Goal: Complete application form

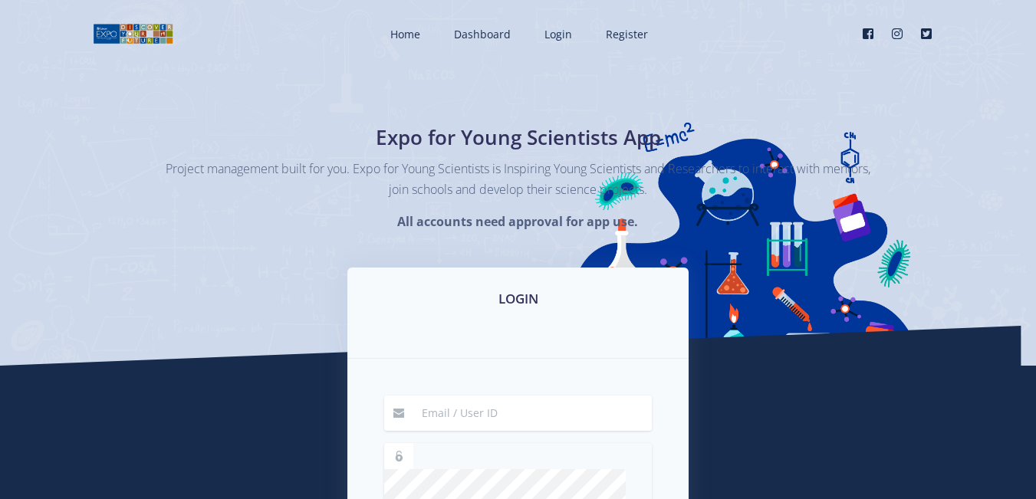
click at [504, 421] on input at bounding box center [532, 413] width 239 height 35
type input "[EMAIL_ADDRESS][DOMAIN_NAME]"
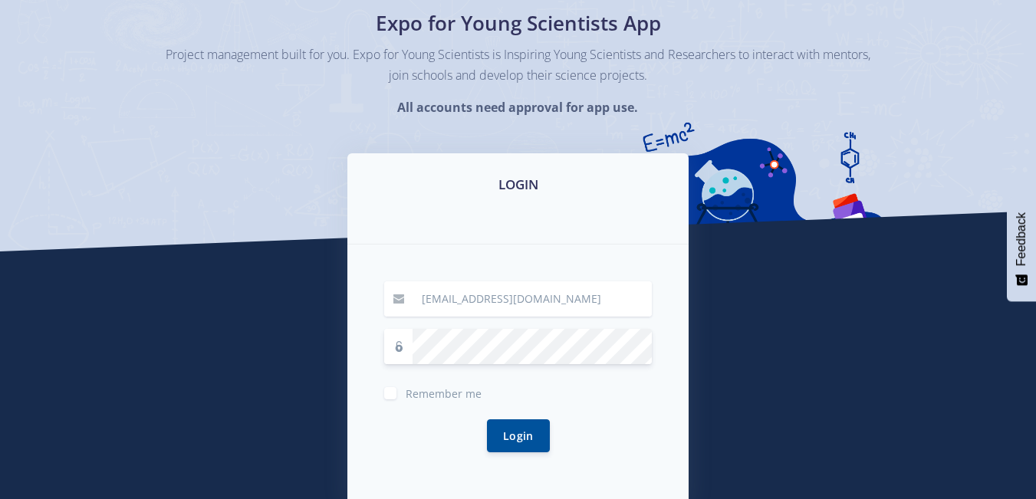
scroll to position [131, 0]
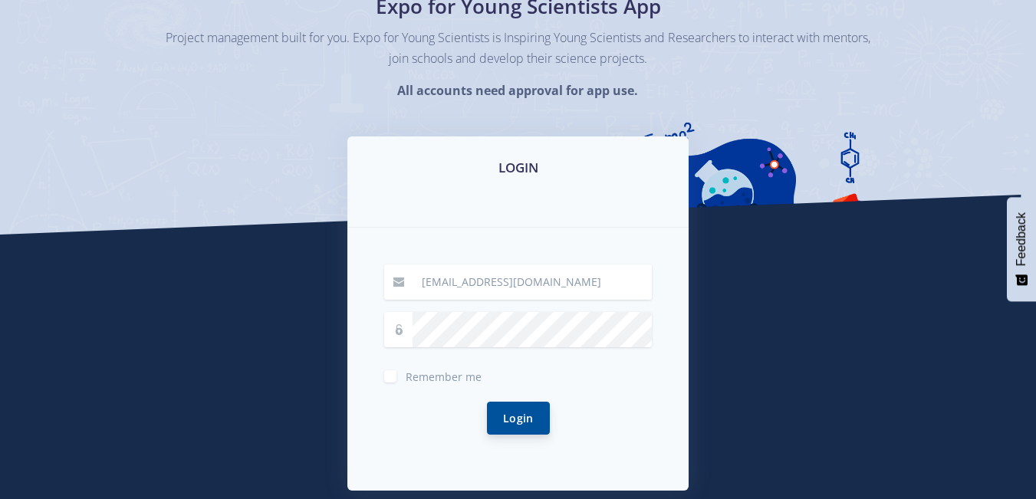
click at [510, 410] on button "Login" at bounding box center [518, 418] width 63 height 33
click at [401, 370] on div "Remember me" at bounding box center [518, 375] width 268 height 18
click at [399, 377] on div "Remember me" at bounding box center [518, 375] width 268 height 18
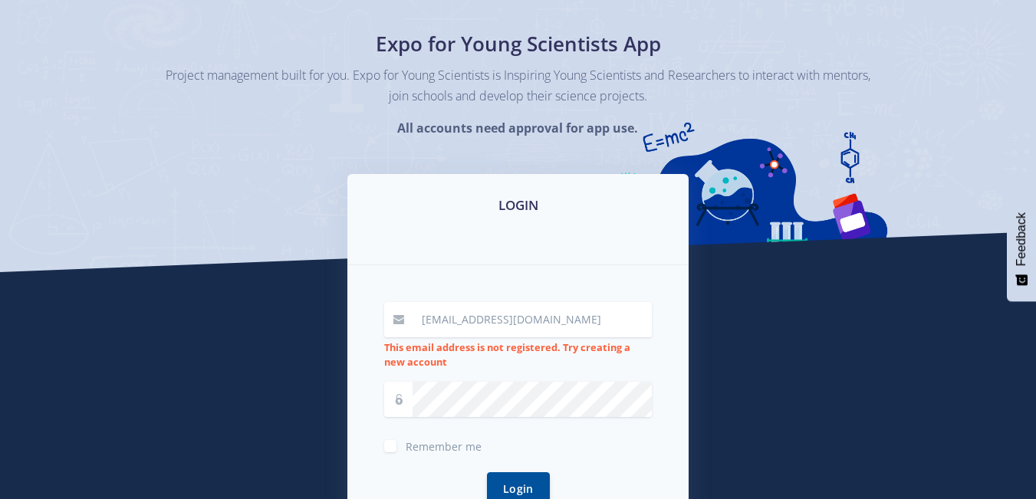
scroll to position [94, 0]
click at [610, 323] on input "mngomezulusyahokoza10@gmail.com" at bounding box center [532, 318] width 239 height 35
type input "mngomezulusyathokoza10@gmail.com"
click at [518, 488] on button "Login" at bounding box center [518, 487] width 63 height 33
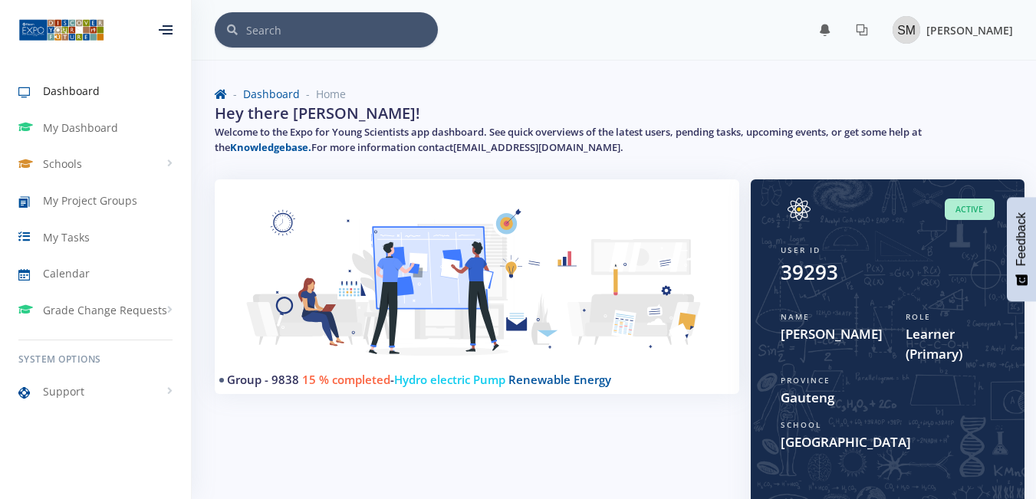
click at [893, 38] on img at bounding box center [907, 30] width 28 height 28
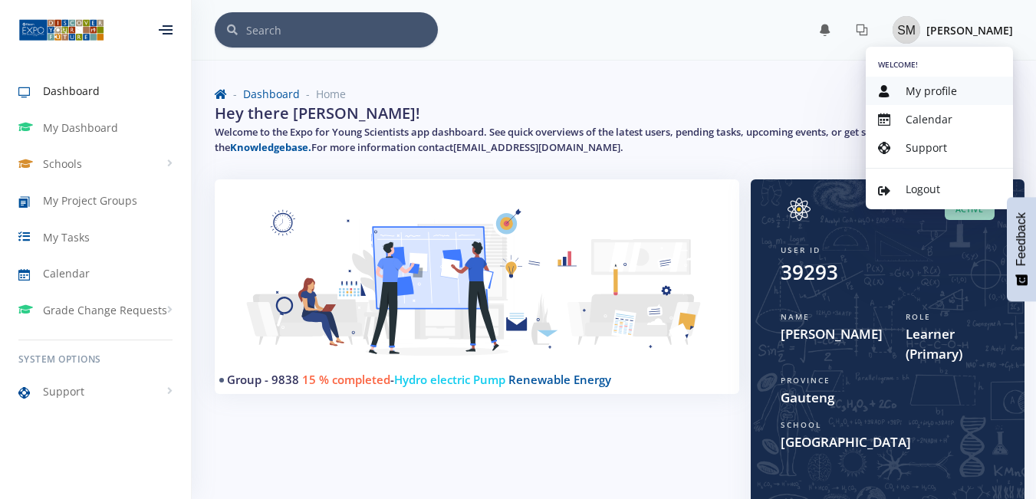
click at [912, 101] on link "My profile" at bounding box center [939, 91] width 147 height 28
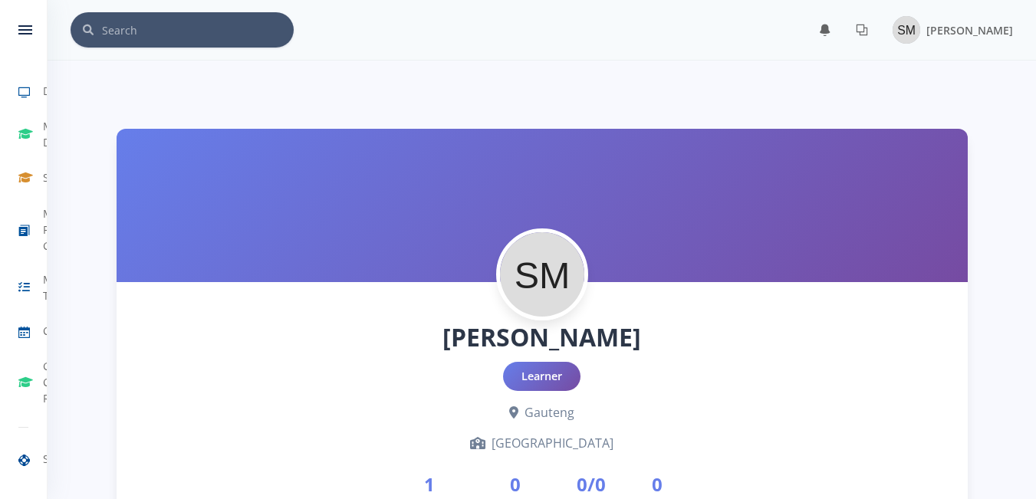
click at [692, 225] on div at bounding box center [542, 205] width 851 height 153
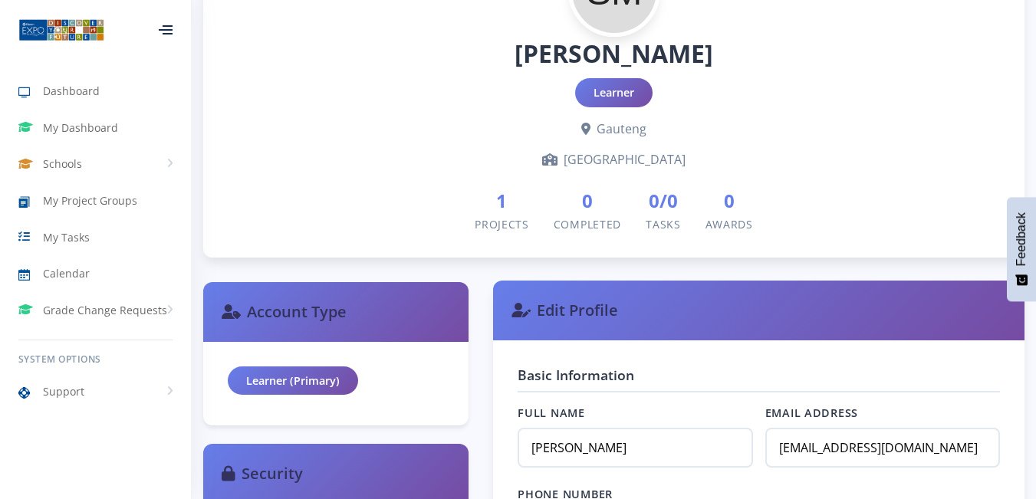
scroll to position [285, 0]
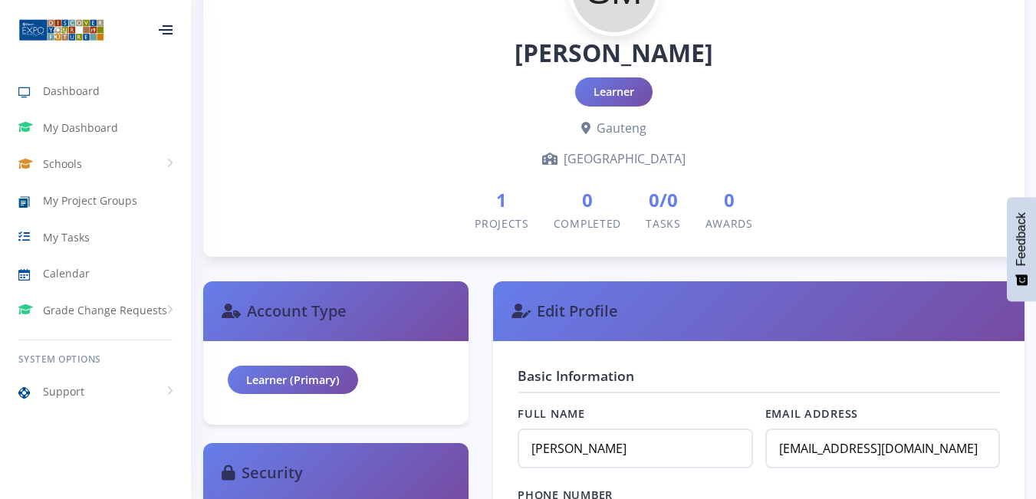
click at [519, 226] on span "Projects" at bounding box center [502, 223] width 54 height 15
click at [589, 219] on span "Completed" at bounding box center [587, 223] width 67 height 15
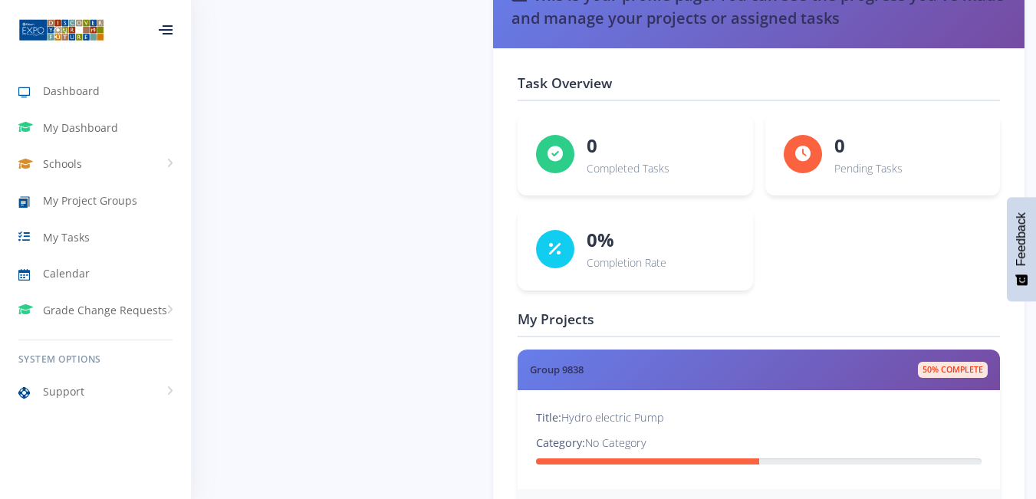
scroll to position [2377, 0]
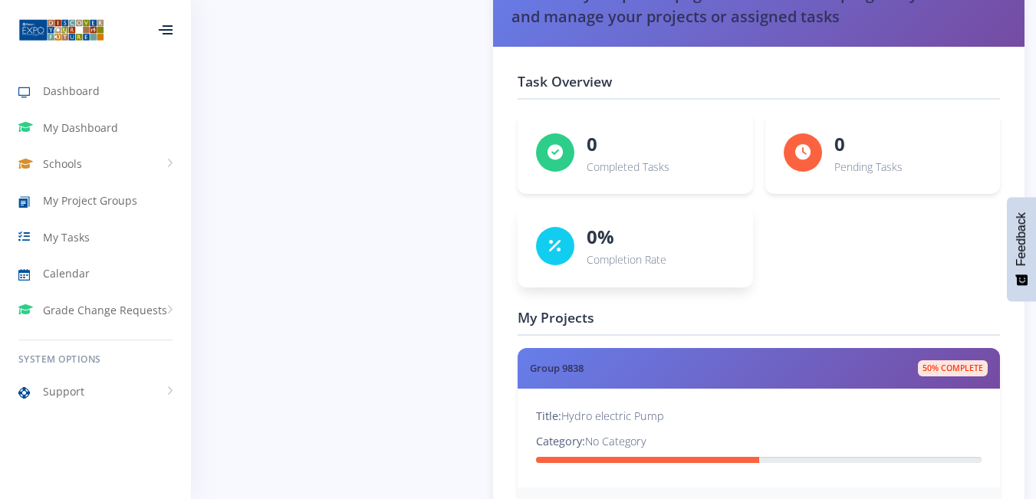
click at [663, 256] on p "Completion Rate" at bounding box center [627, 260] width 80 height 18
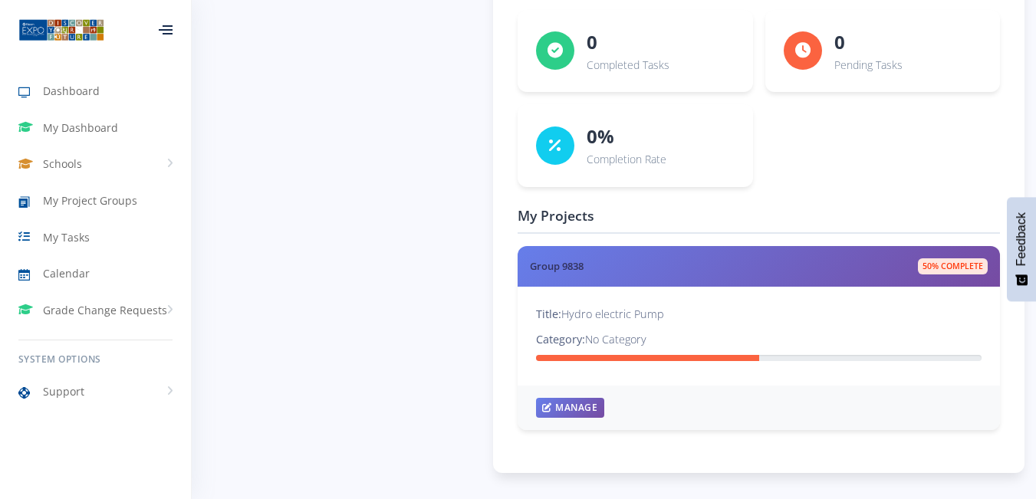
scroll to position [2478, 0]
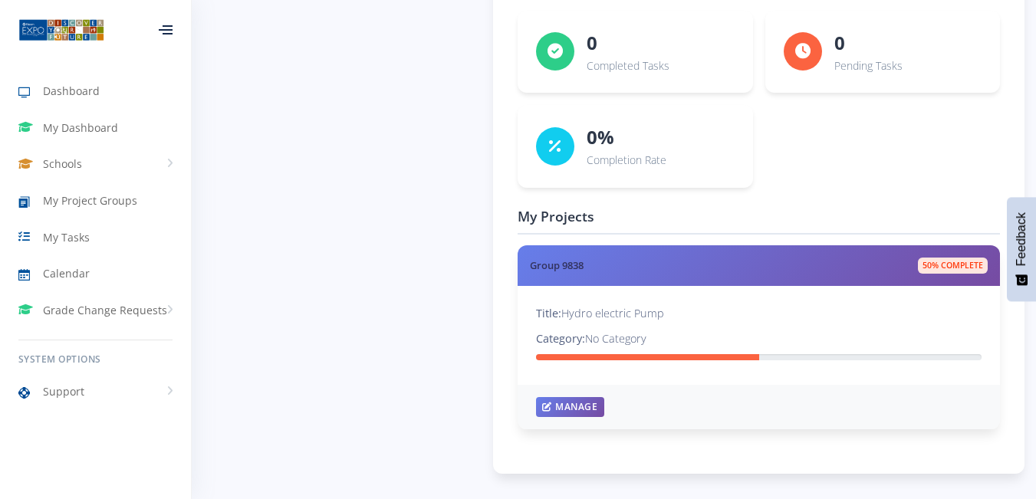
click at [610, 340] on p "Category: No Category" at bounding box center [759, 339] width 446 height 18
drag, startPoint x: 610, startPoint y: 340, endPoint x: 588, endPoint y: 335, distance: 22.7
click at [588, 335] on p "Category: No Category" at bounding box center [759, 339] width 446 height 18
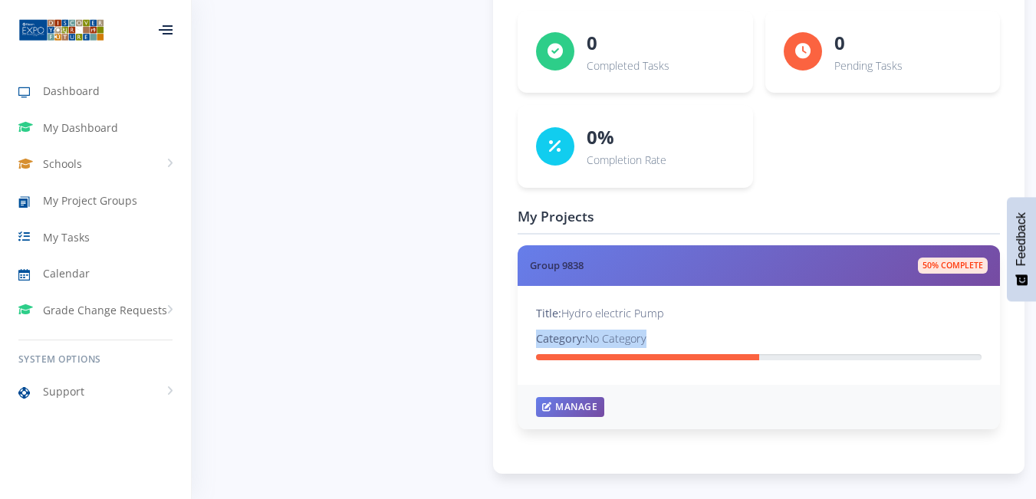
drag, startPoint x: 588, startPoint y: 335, endPoint x: 630, endPoint y: 341, distance: 41.8
click at [630, 341] on p "Category: No Category" at bounding box center [759, 339] width 446 height 18
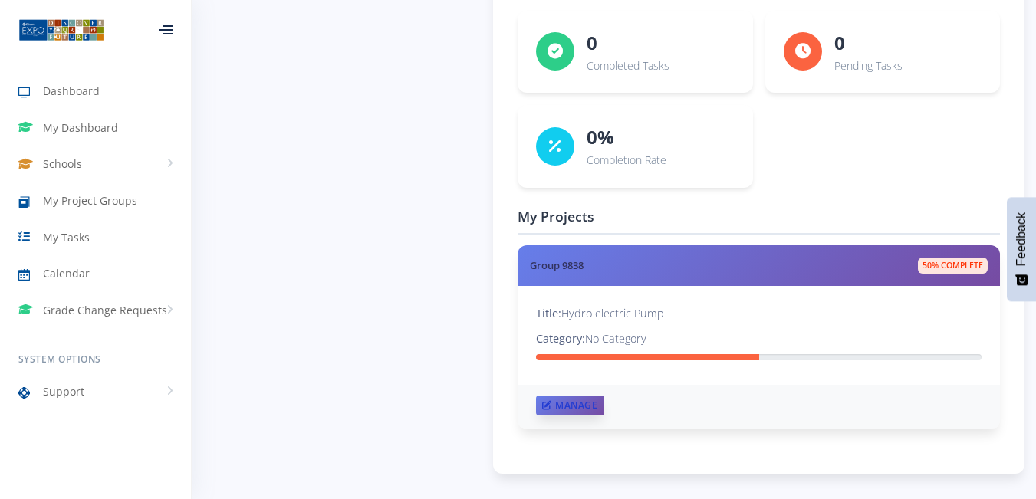
click at [577, 410] on link "Manage" at bounding box center [569, 406] width 67 height 20
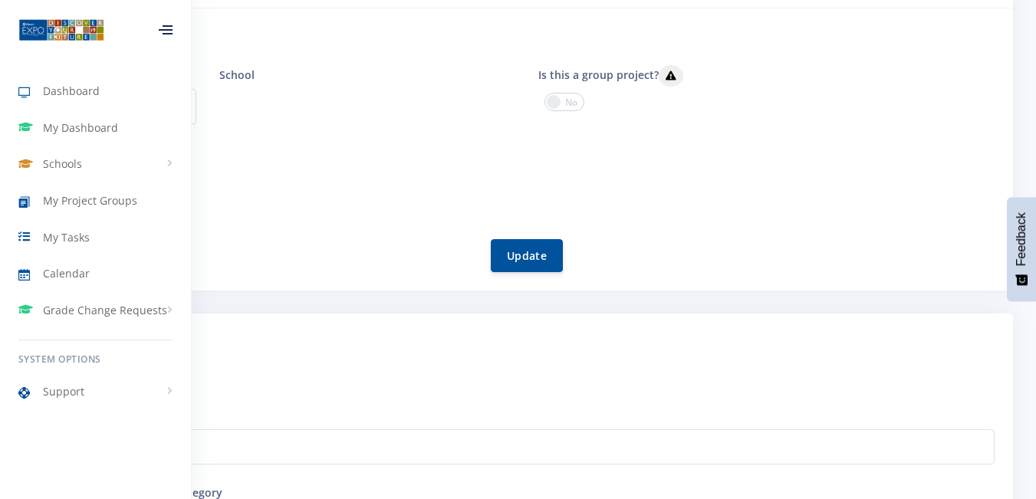
scroll to position [12, 12]
click at [290, 356] on form "Project Step I Setup your Project Enter your project title Hydro electric Pump …" at bounding box center [517, 485] width 953 height 313
click at [173, 35] on div at bounding box center [166, 29] width 14 height 9
click at [164, 30] on icon at bounding box center [166, 30] width 14 height 2
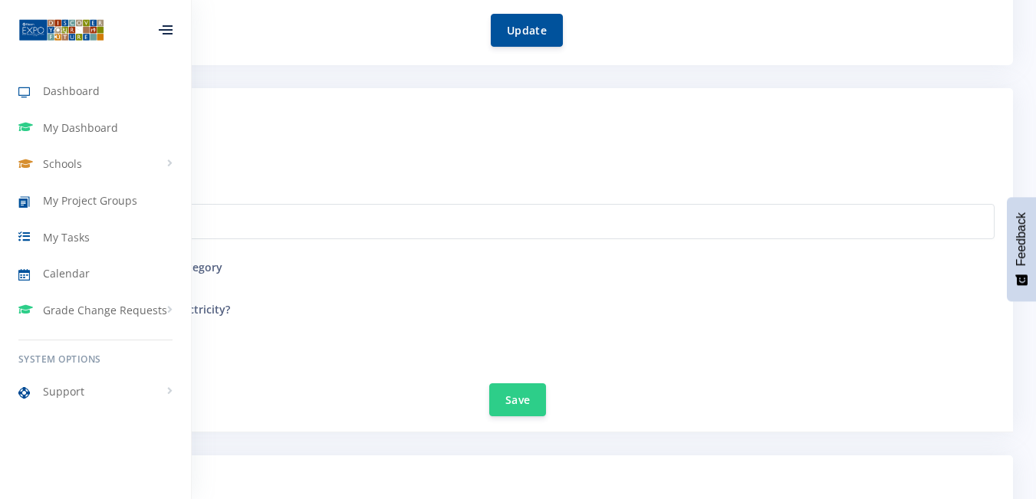
scroll to position [492, 0]
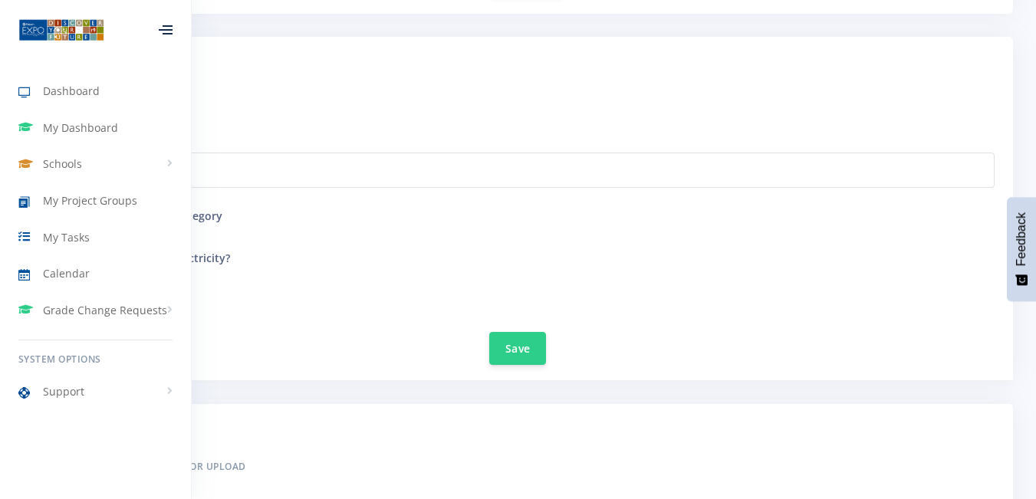
click at [392, 133] on div "Enter your project title Hydro electric Pump" at bounding box center [517, 158] width 953 height 59
drag, startPoint x: 392, startPoint y: 133, endPoint x: 212, endPoint y: 411, distance: 330.6
click at [164, 31] on div at bounding box center [166, 29] width 14 height 9
click at [159, 24] on div at bounding box center [165, 30] width 51 height 46
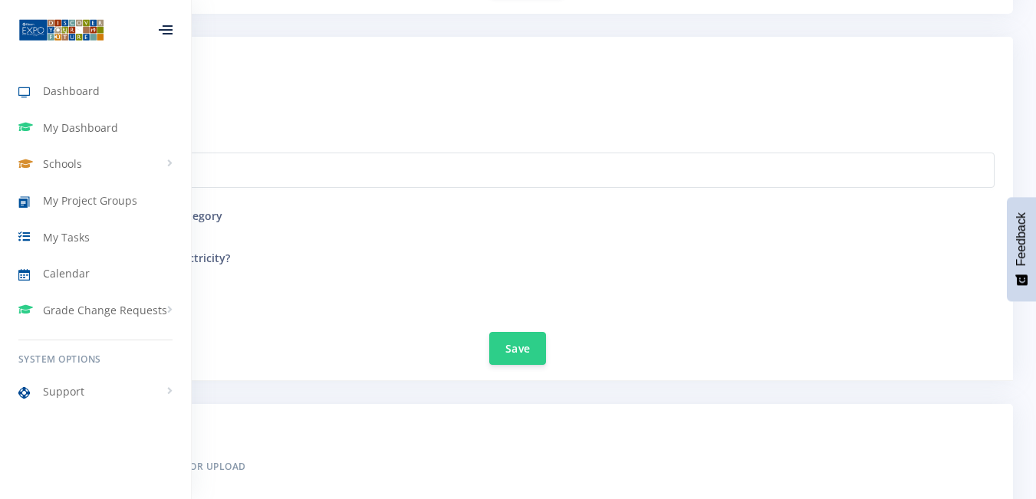
click at [159, 25] on div at bounding box center [166, 29] width 14 height 9
click at [167, 34] on icon at bounding box center [166, 34] width 14 height 2
click at [167, 34] on icon at bounding box center [168, 34] width 10 height 2
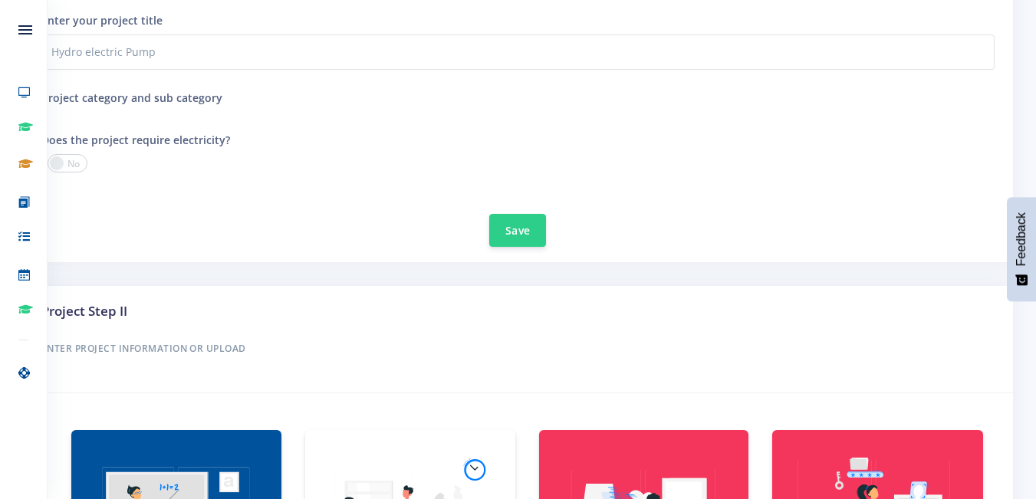
scroll to position [610, 0]
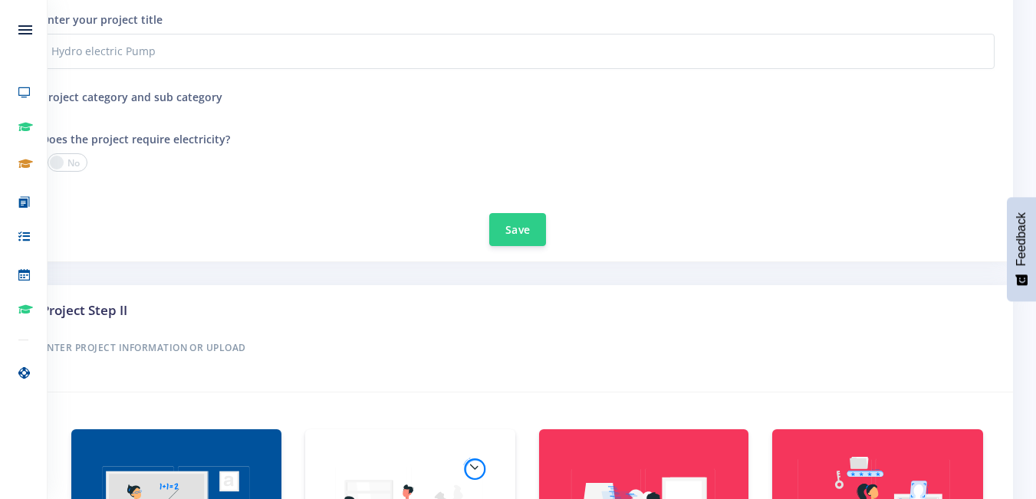
click at [71, 163] on span at bounding box center [68, 162] width 40 height 18
click at [0, 0] on input "checkbox" at bounding box center [0, 0] width 0 height 0
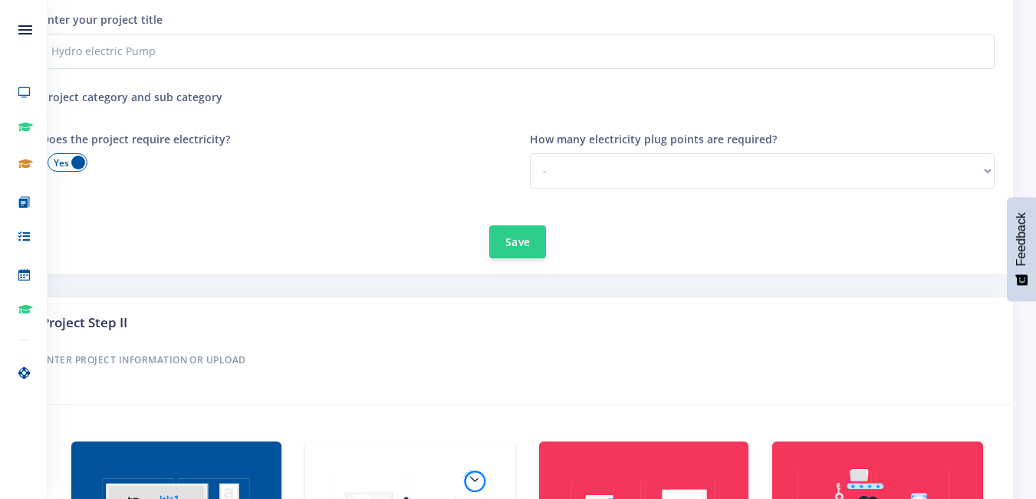
click at [71, 163] on span at bounding box center [68, 162] width 40 height 18
click at [0, 0] on input "checkbox" at bounding box center [0, 0] width 0 height 0
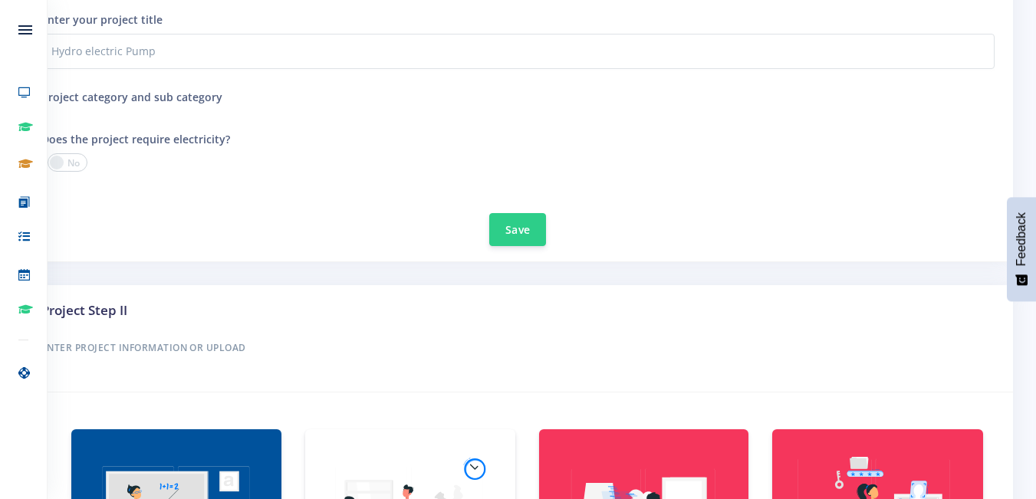
click at [71, 163] on span at bounding box center [68, 162] width 40 height 18
click at [0, 0] on input "checkbox" at bounding box center [0, 0] width 0 height 0
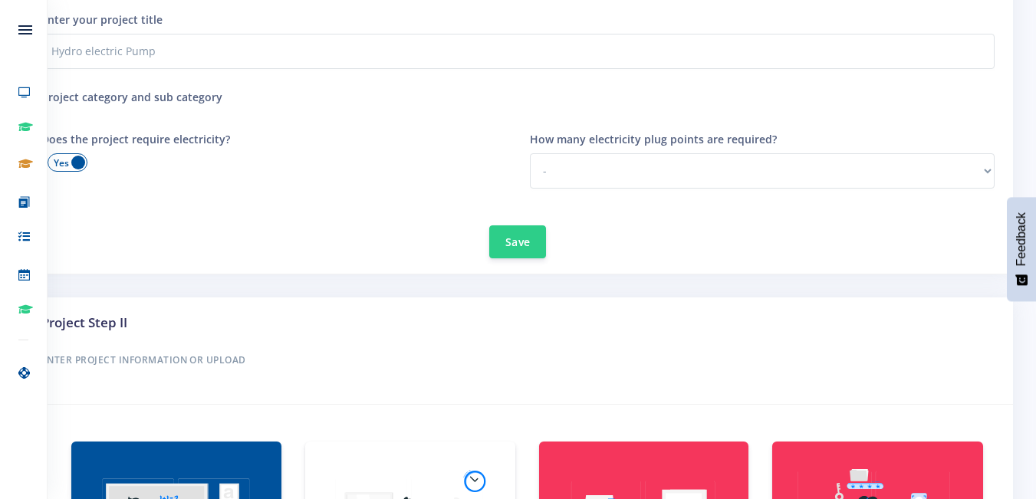
click at [68, 159] on span at bounding box center [68, 162] width 40 height 18
click at [0, 0] on input "checkbox" at bounding box center [0, 0] width 0 height 0
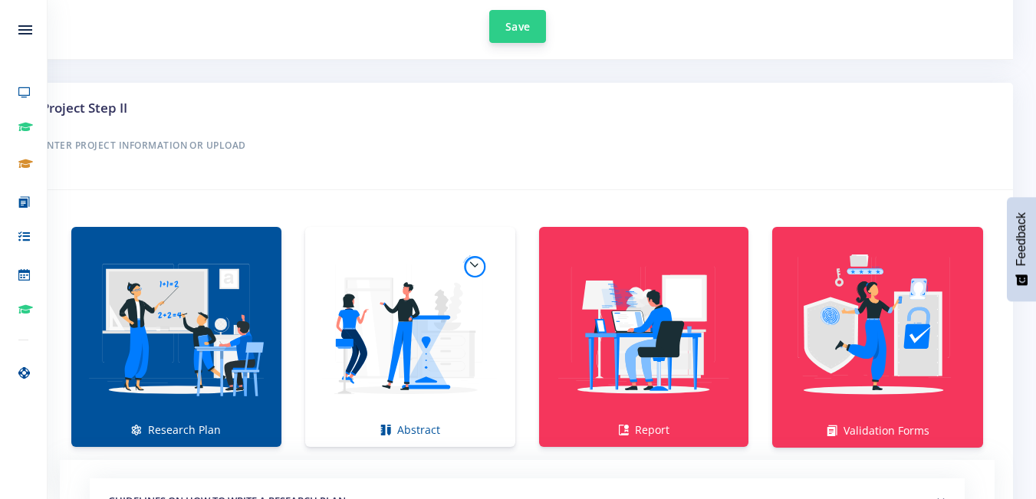
scroll to position [814, 0]
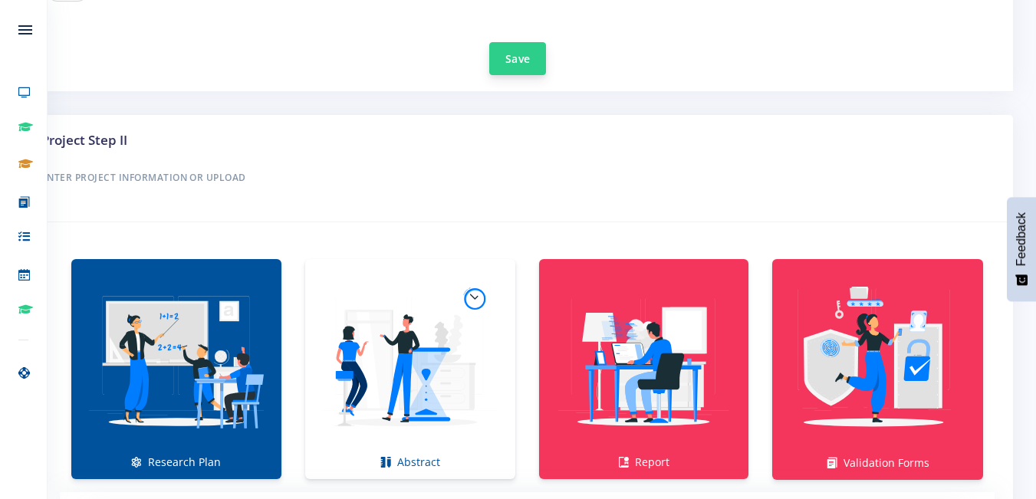
click at [510, 58] on button "Save" at bounding box center [517, 58] width 57 height 33
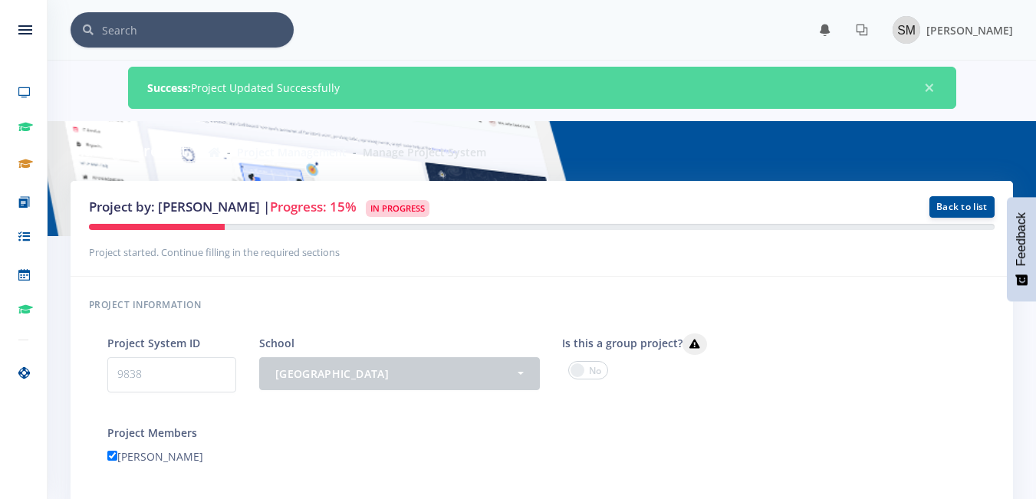
scroll to position [12, 12]
click at [949, 201] on link "Back to list" at bounding box center [962, 206] width 65 height 21
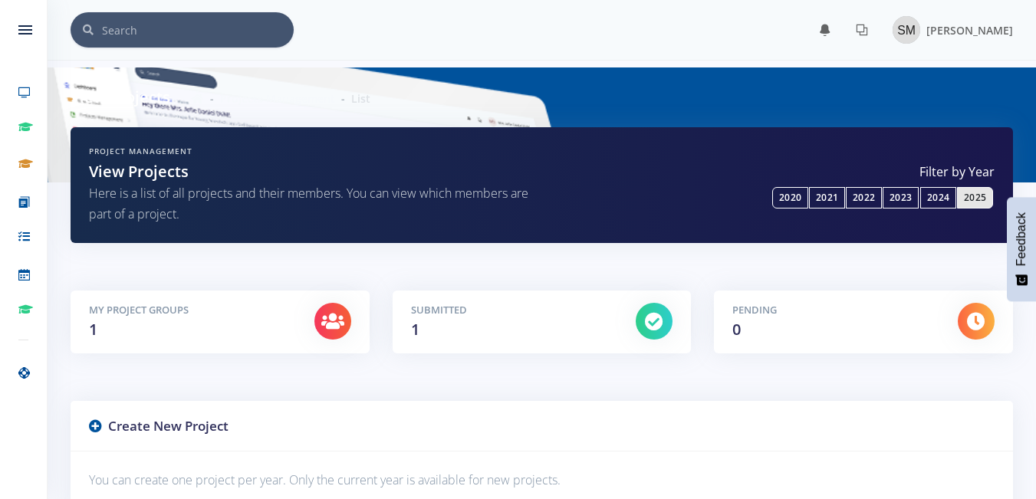
scroll to position [12, 12]
click at [253, 311] on h5 "My Project Groups" at bounding box center [190, 310] width 202 height 15
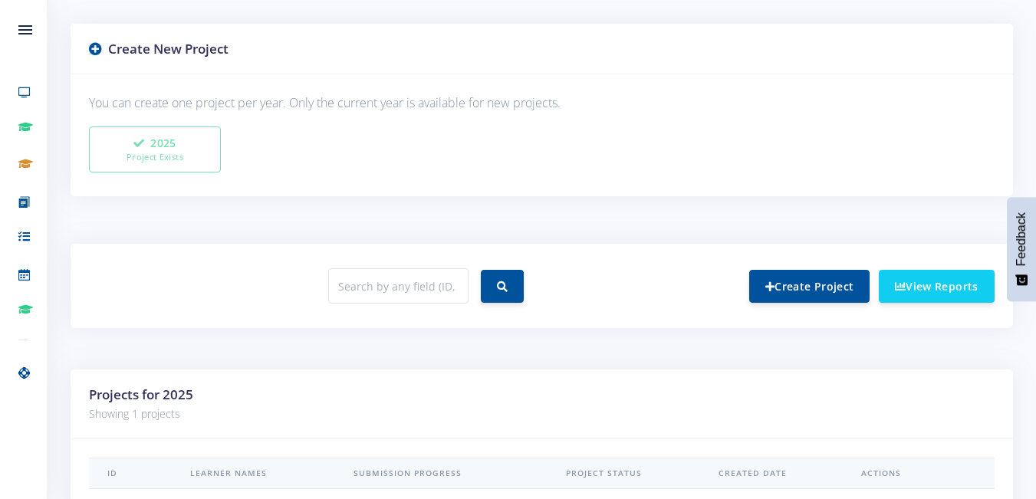
scroll to position [513, 0]
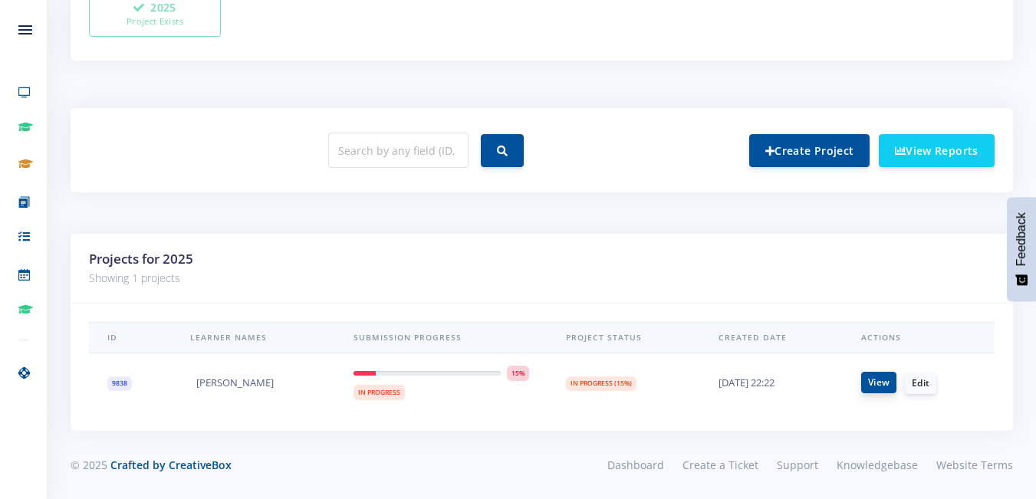
click at [883, 382] on link "View" at bounding box center [878, 382] width 35 height 21
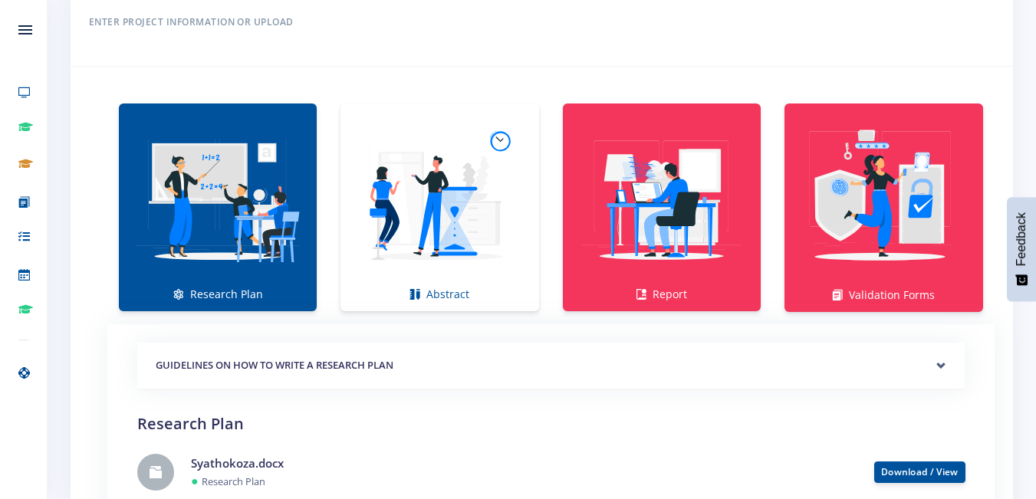
scroll to position [970, 0]
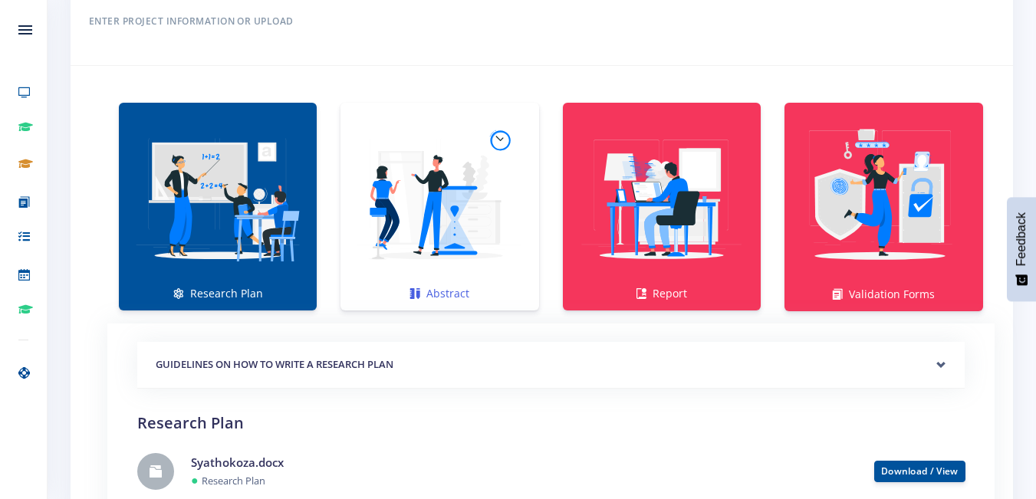
click at [429, 294] on link "Abstract" at bounding box center [440, 207] width 198 height 208
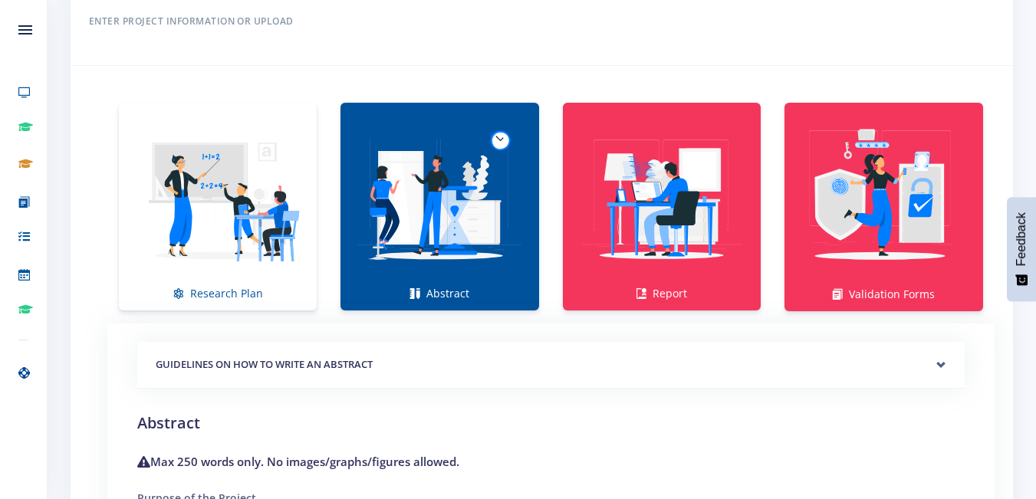
click at [429, 294] on link "Abstract" at bounding box center [440, 207] width 198 height 208
click at [231, 195] on img at bounding box center [217, 198] width 173 height 173
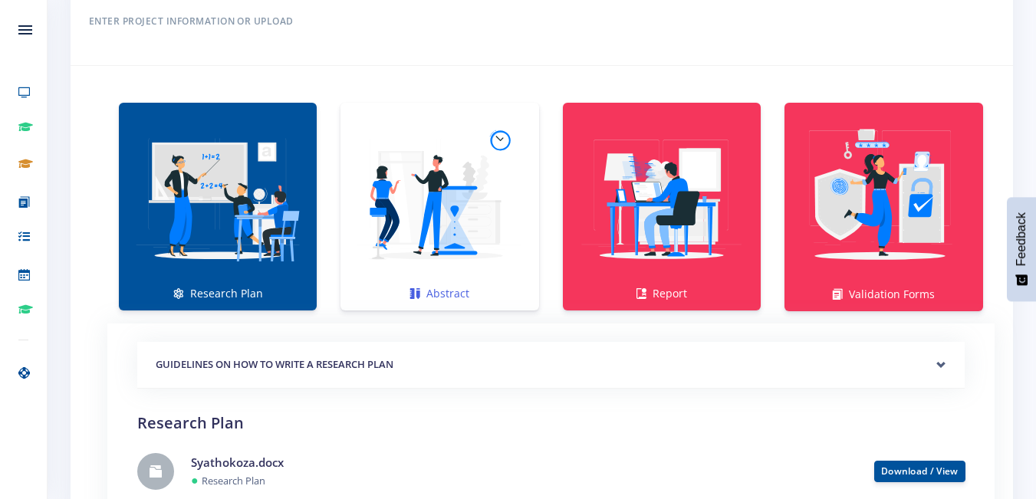
click at [430, 278] on img at bounding box center [439, 198] width 173 height 173
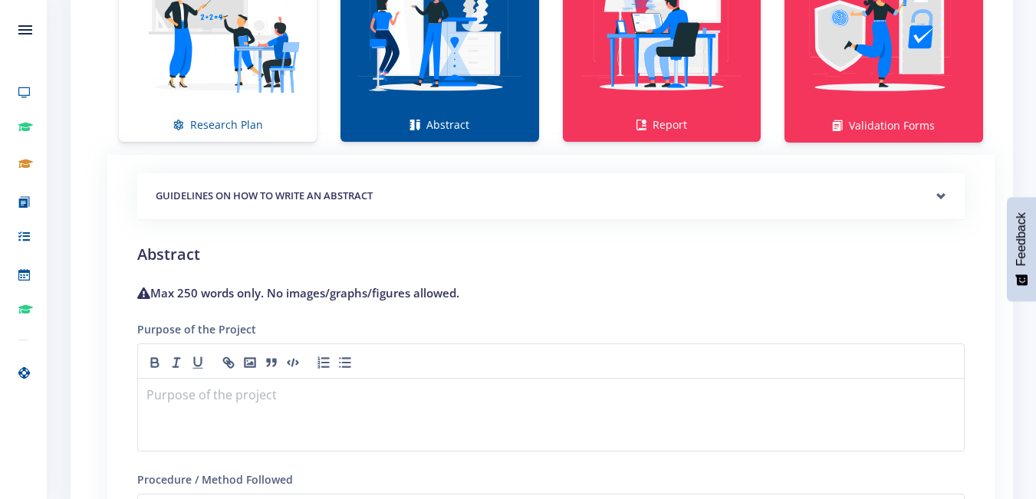
scroll to position [1140, 0]
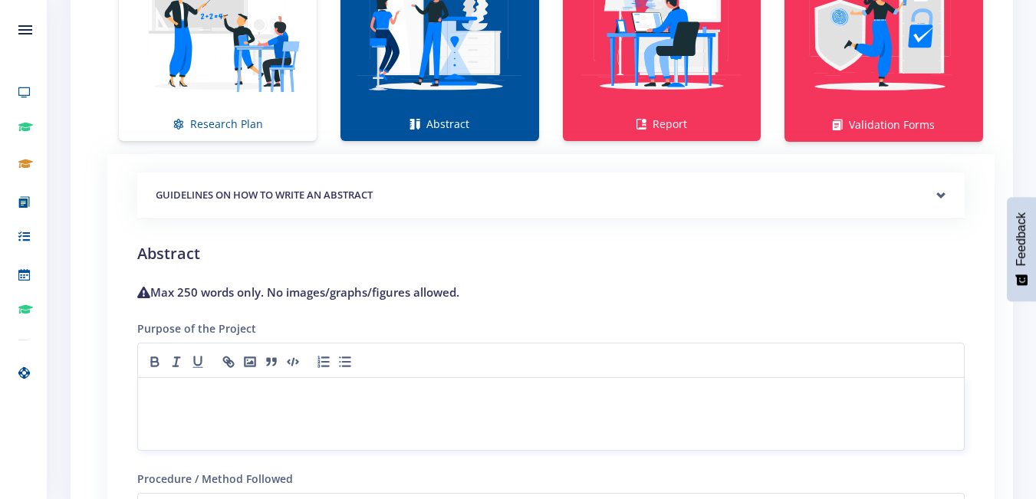
click at [157, 392] on p at bounding box center [551, 396] width 808 height 21
click at [153, 386] on p at bounding box center [551, 396] width 808 height 21
click at [176, 358] on line "button" at bounding box center [177, 361] width 2 height 8
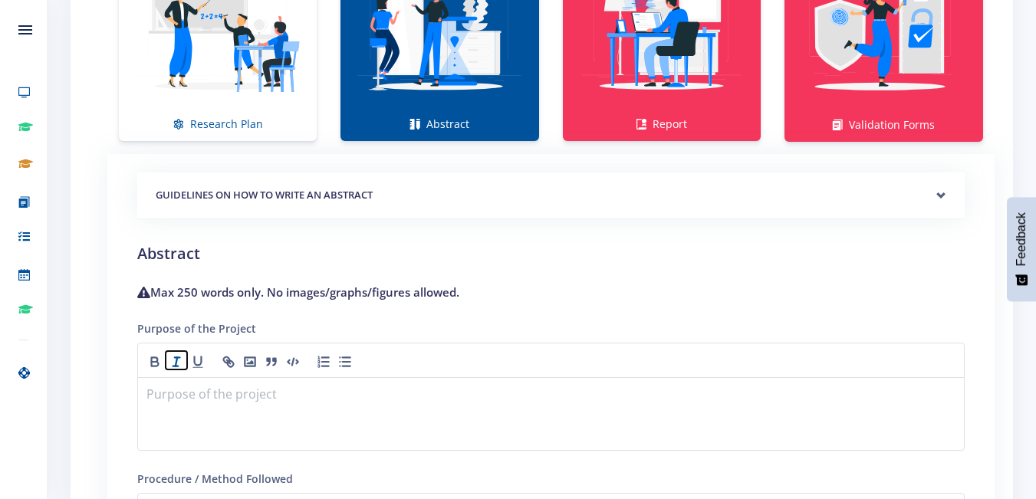
click at [176, 358] on line "button" at bounding box center [177, 361] width 2 height 8
click at [150, 354] on icon "button" at bounding box center [154, 361] width 15 height 15
click at [175, 353] on button "button" at bounding box center [176, 360] width 21 height 18
click at [156, 356] on icon "button" at bounding box center [154, 361] width 15 height 15
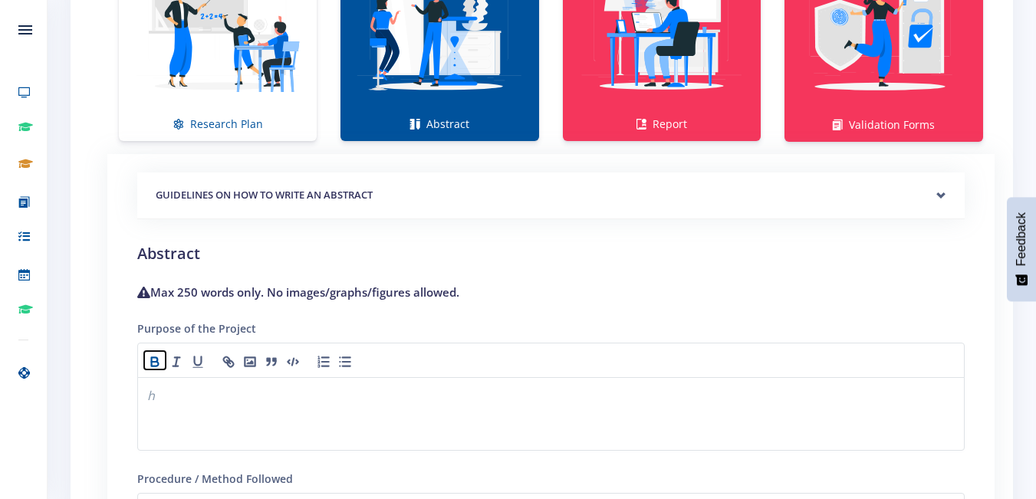
click at [156, 356] on icon "button" at bounding box center [154, 361] width 15 height 15
click at [158, 391] on p "h ﻿" at bounding box center [551, 396] width 808 height 21
drag, startPoint x: 150, startPoint y: 396, endPoint x: 281, endPoint y: 409, distance: 132.6
click at [281, 409] on div "Hydro electric pump" at bounding box center [551, 414] width 828 height 74
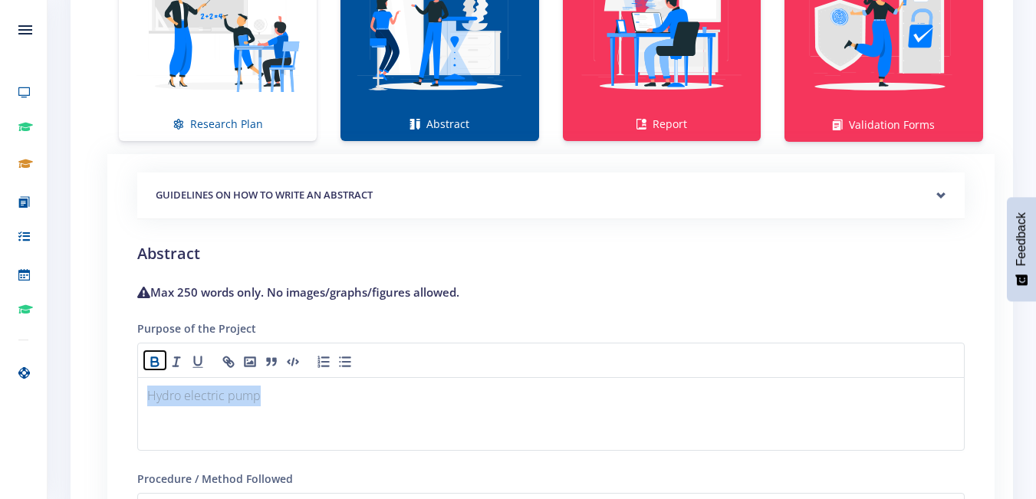
click at [150, 355] on icon "button" at bounding box center [154, 361] width 15 height 15
click at [301, 424] on div "Hydro electric pump" at bounding box center [551, 414] width 828 height 74
click at [191, 362] on icon "button" at bounding box center [197, 361] width 15 height 15
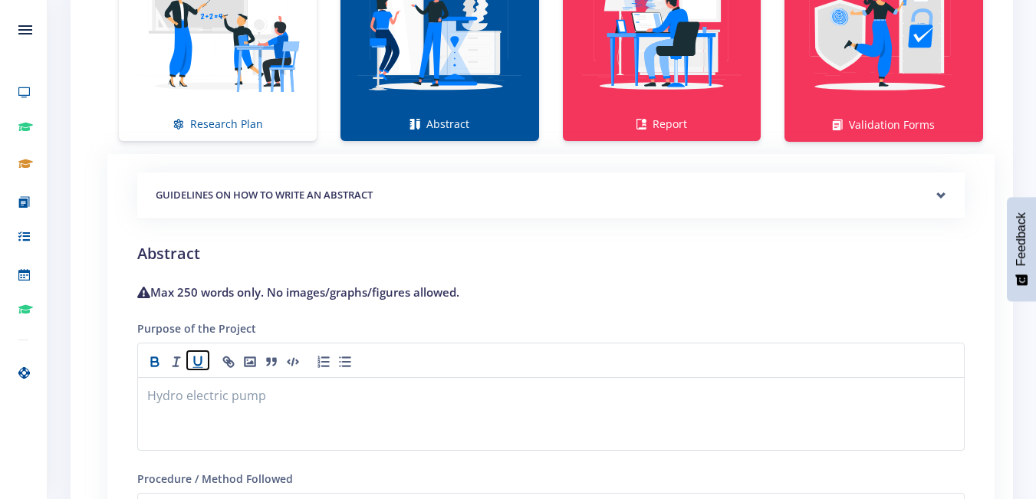
drag, startPoint x: 196, startPoint y: 357, endPoint x: 150, endPoint y: 400, distance: 63.5
click at [150, 400] on div "Purpose of the Project Hydro electric pump ﻿" at bounding box center [551, 385] width 828 height 132
click at [150, 400] on strong "Hydro electric pump ﻿" at bounding box center [206, 395] width 119 height 17
drag, startPoint x: 150, startPoint y: 400, endPoint x: 278, endPoint y: 409, distance: 129.1
click at [278, 409] on div "Hydro electric pump" at bounding box center [551, 414] width 828 height 74
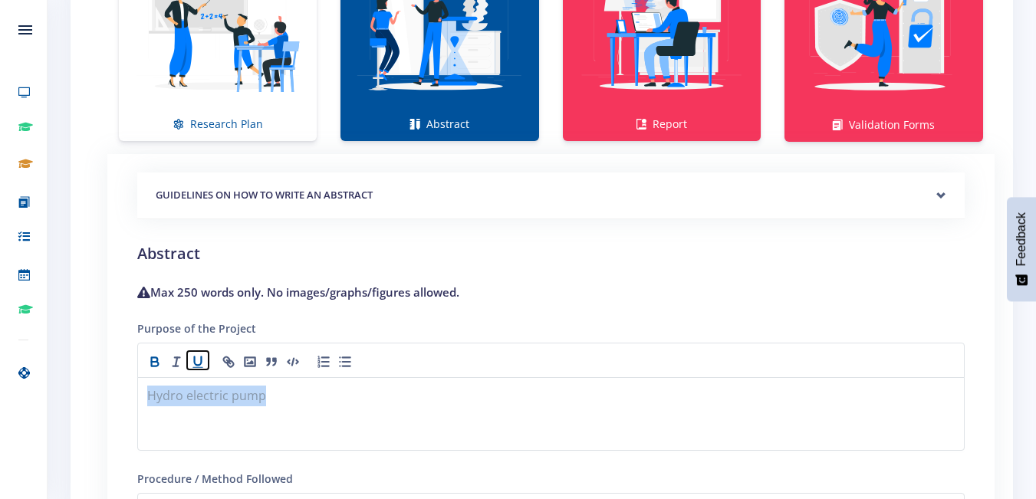
click at [198, 360] on icon "button" at bounding box center [197, 361] width 15 height 15
click at [141, 446] on div "Hydro electric pump" at bounding box center [551, 414] width 828 height 74
click at [264, 400] on p "Hydro electric pump" at bounding box center [551, 396] width 808 height 21
click at [198, 363] on icon "button" at bounding box center [197, 361] width 15 height 15
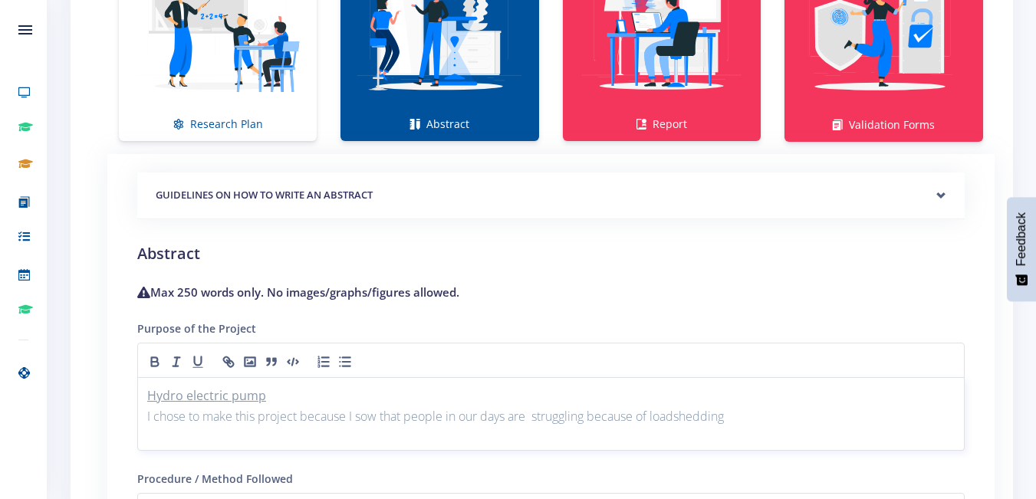
click at [666, 412] on p "I chose to make this project because I sow that people in our days are struggli…" at bounding box center [551, 416] width 808 height 21
click at [677, 418] on p "I chose to make this project because I sow that people in our days are struggli…" at bounding box center [551, 416] width 808 height 21
click at [738, 417] on p "I chose to make this project because I sow that people in our days are struggli…" at bounding box center [551, 416] width 808 height 21
click at [837, 421] on p "I chose to make this project because I sow that people in our days are struggli…" at bounding box center [551, 416] width 808 height 21
click at [867, 417] on p "I chose to make this project because I sow that people in our days are struggli…" at bounding box center [551, 416] width 808 height 21
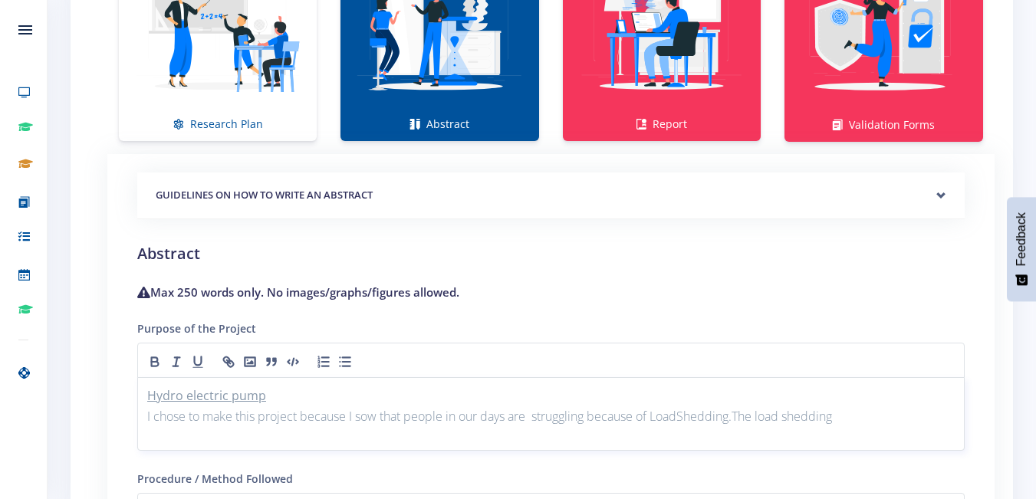
click at [685, 416] on p "I chose to make this project because I sow that people in our days are struggli…" at bounding box center [551, 416] width 808 height 21
click at [742, 417] on p "I chose to make this project because I sow that people in our days are struggli…" at bounding box center [551, 416] width 808 height 21
click at [868, 419] on p "I chose to make this project because I sow that people in our days are struggli…" at bounding box center [551, 416] width 808 height 21
click at [184, 446] on p "I chose to make this project because I sow that people in our days are struggli…" at bounding box center [551, 426] width 808 height 41
click at [206, 443] on p "I chose to make this project because I sow that people in our days are struggli…" at bounding box center [551, 426] width 808 height 41
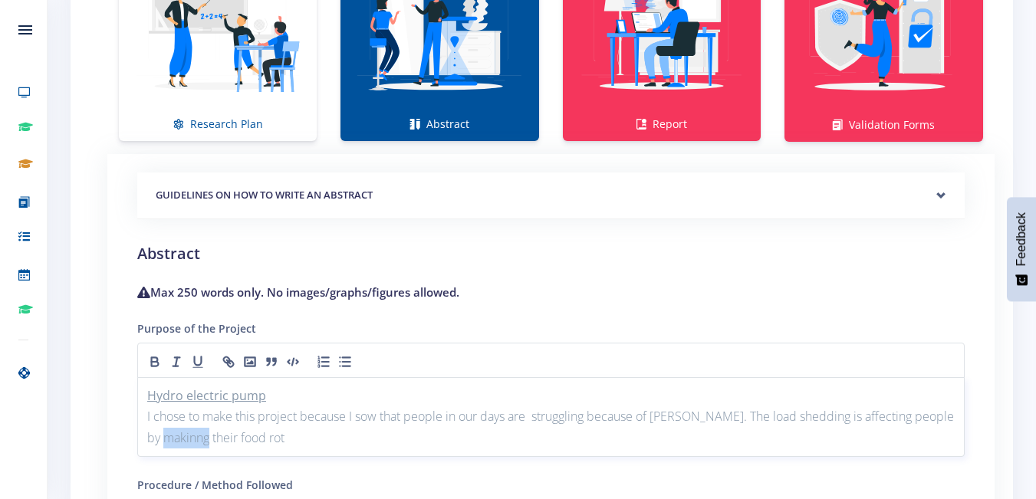
click at [204, 438] on p "I chose to make this project because I sow that people in our days are struggli…" at bounding box center [551, 426] width 808 height 41
click at [281, 439] on p "I chose to make this project because I sow that people in our days are struggli…" at bounding box center [551, 426] width 808 height 41
click at [282, 436] on p "I chose to make this project because I sow that people in our days are struggli…" at bounding box center [551, 426] width 808 height 41
click at [391, 438] on p "I chose to make this project because I sow that people in our days are struggli…" at bounding box center [551, 426] width 808 height 41
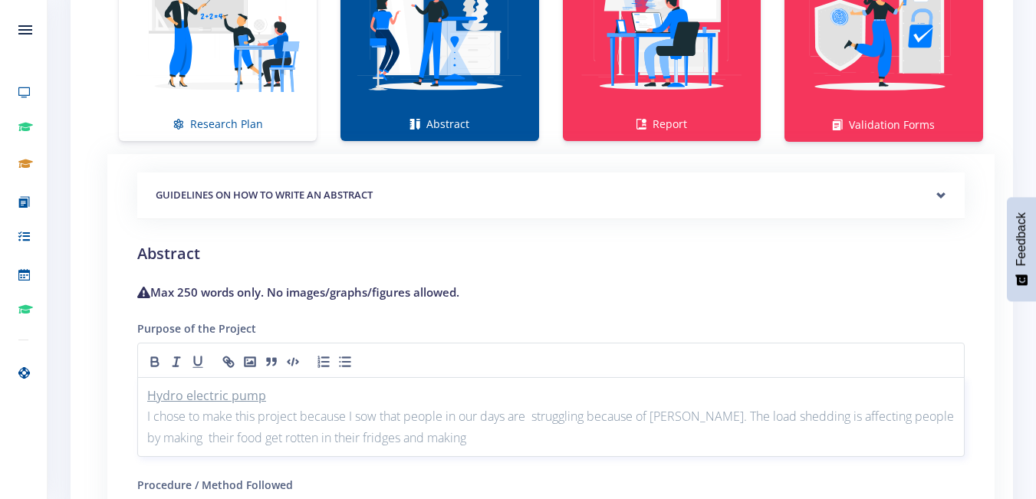
click at [482, 442] on p "I chose to make this project because I sow that people in our days are struggli…" at bounding box center [551, 426] width 808 height 41
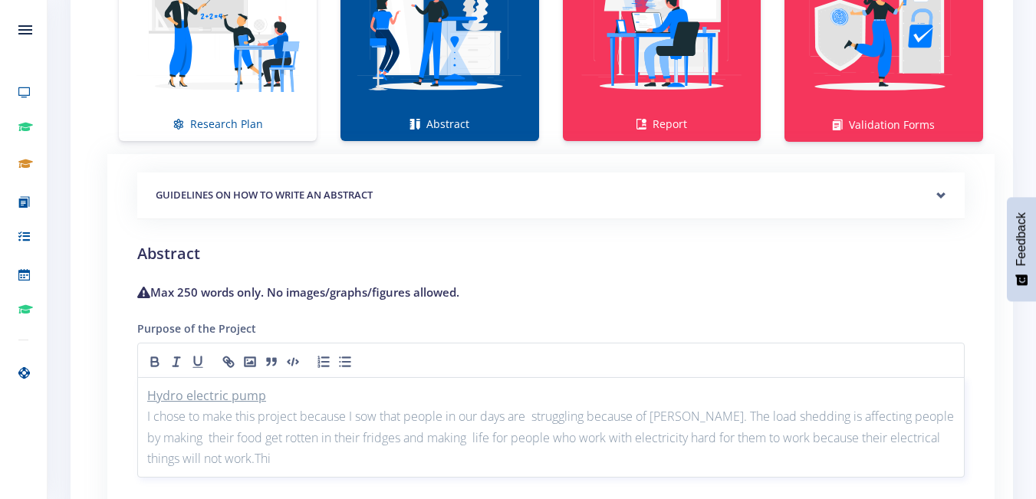
click at [256, 462] on p "I chose to make this project because I sow that people in our days are struggli…" at bounding box center [551, 437] width 808 height 63
click at [278, 455] on p "I chose to make this project because I sow that people in our days are struggli…" at bounding box center [551, 437] width 808 height 63
